Goal: Go to known website: Access a specific website the user already knows

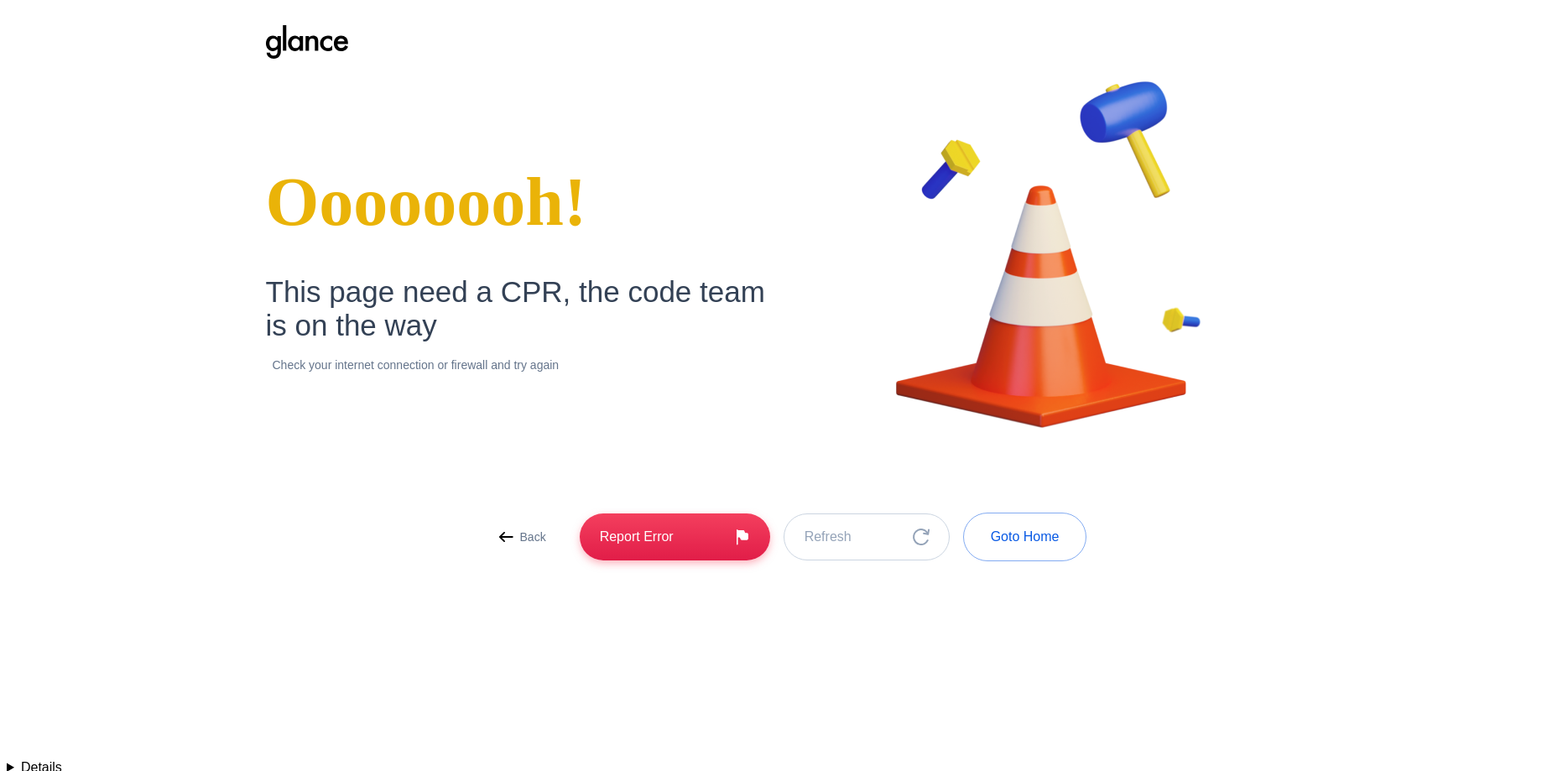
click at [521, 532] on p "Back" at bounding box center [533, 537] width 26 height 17
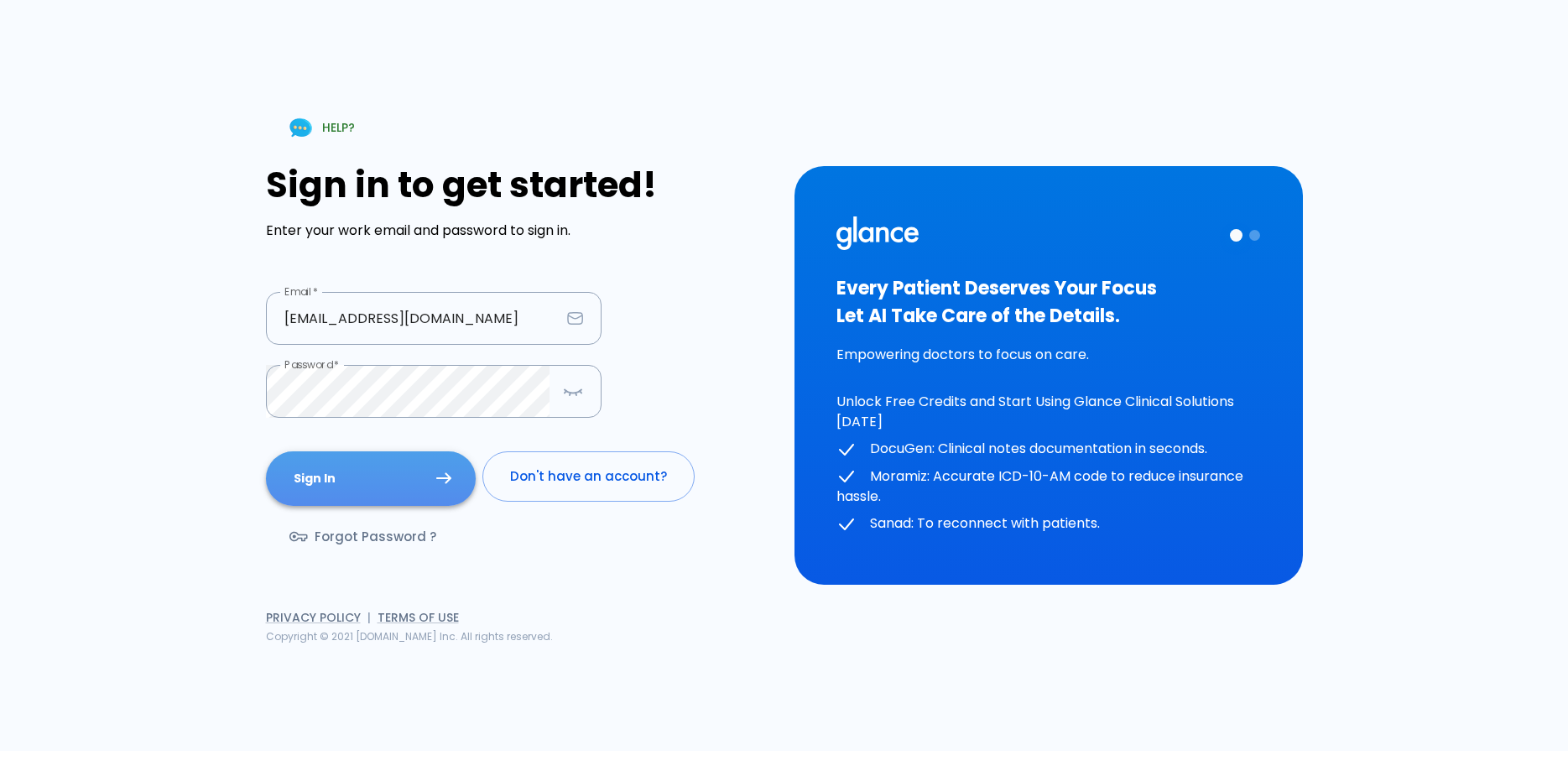
click at [374, 472] on button "Sign In" at bounding box center [371, 478] width 210 height 55
